Goal: Information Seeking & Learning: Learn about a topic

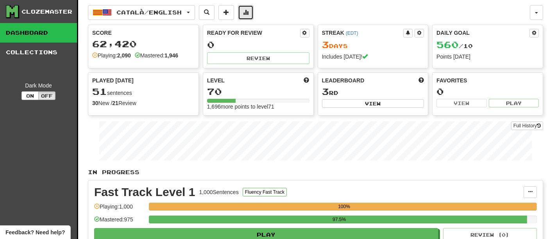
click at [254, 12] on button at bounding box center [246, 12] width 16 height 15
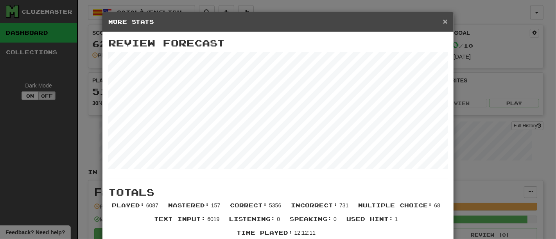
click at [443, 19] on span "×" at bounding box center [445, 21] width 5 height 9
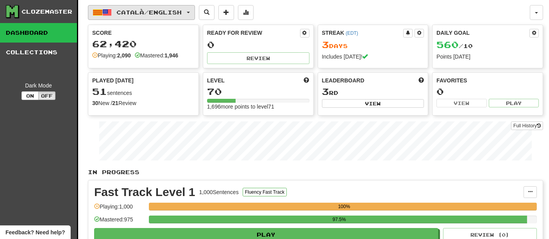
click at [143, 12] on span "Català / English" at bounding box center [149, 12] width 65 height 7
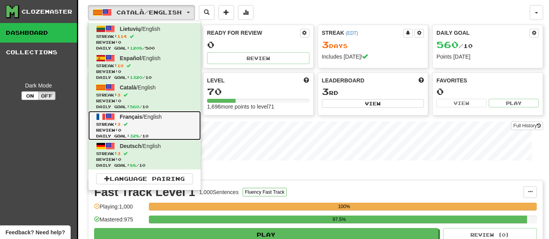
click at [144, 131] on span "Review: 0" at bounding box center [144, 130] width 97 height 6
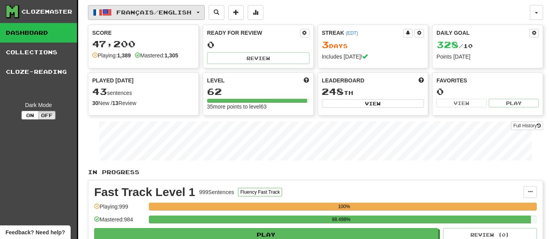
click at [166, 14] on span "Français / English" at bounding box center [154, 12] width 75 height 7
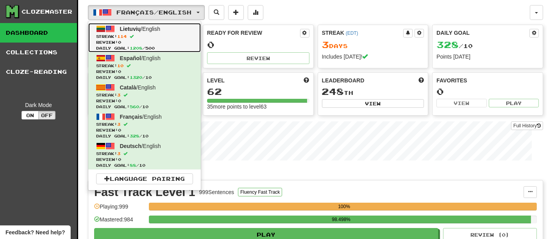
click at [147, 36] on span "Streak: 114" at bounding box center [144, 37] width 97 height 6
